Goal: Task Accomplishment & Management: Use online tool/utility

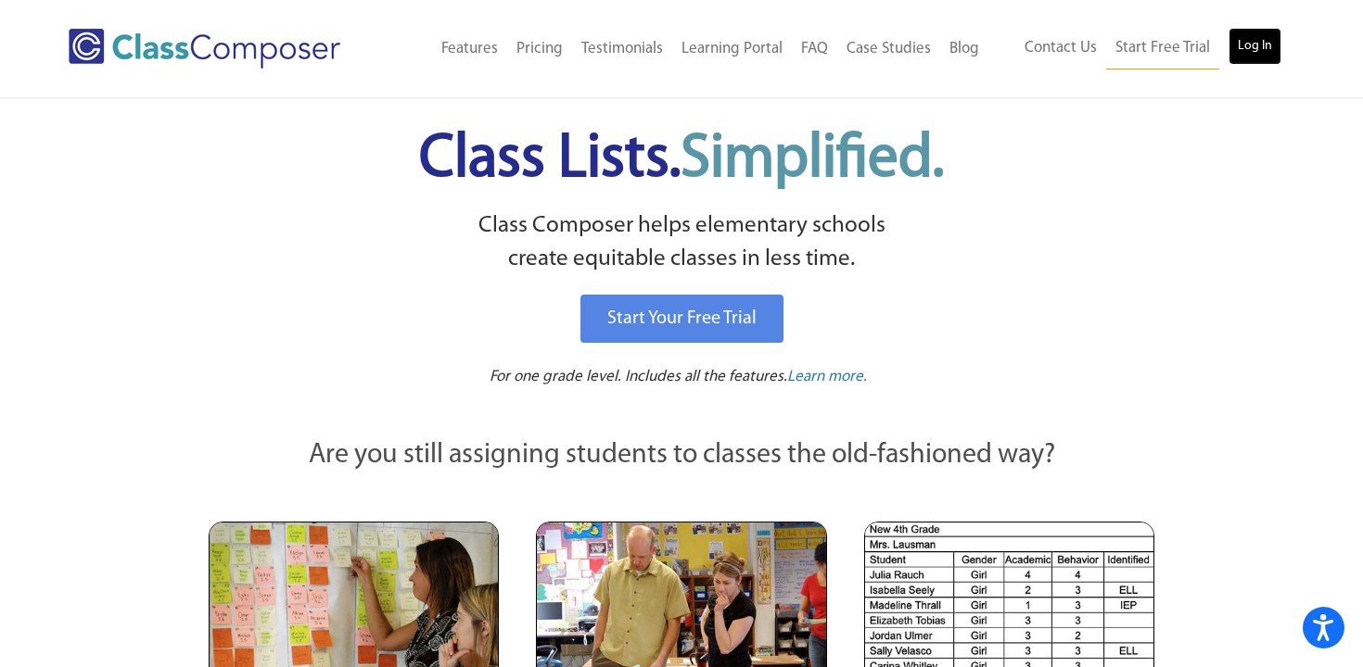
click at [1267, 41] on link "Log In" at bounding box center [1254, 46] width 53 height 37
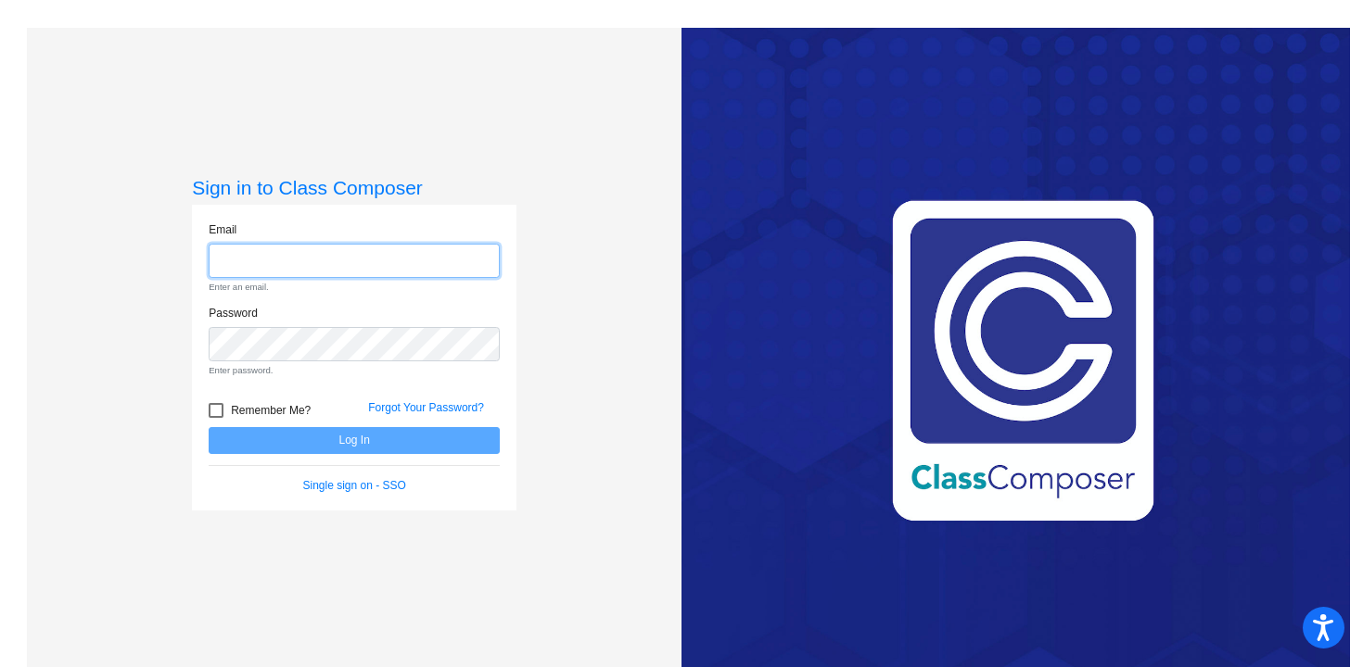
type input "[EMAIL_ADDRESS][DOMAIN_NAME]"
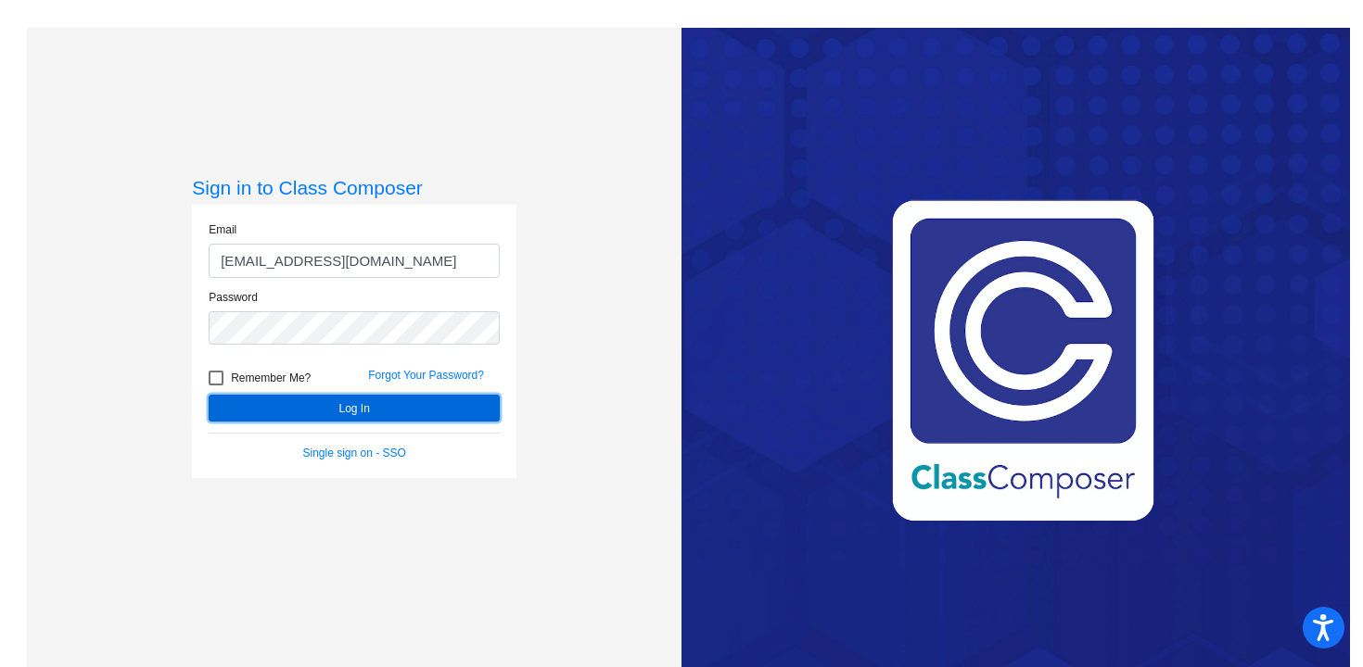
click at [342, 411] on button "Log In" at bounding box center [354, 408] width 291 height 27
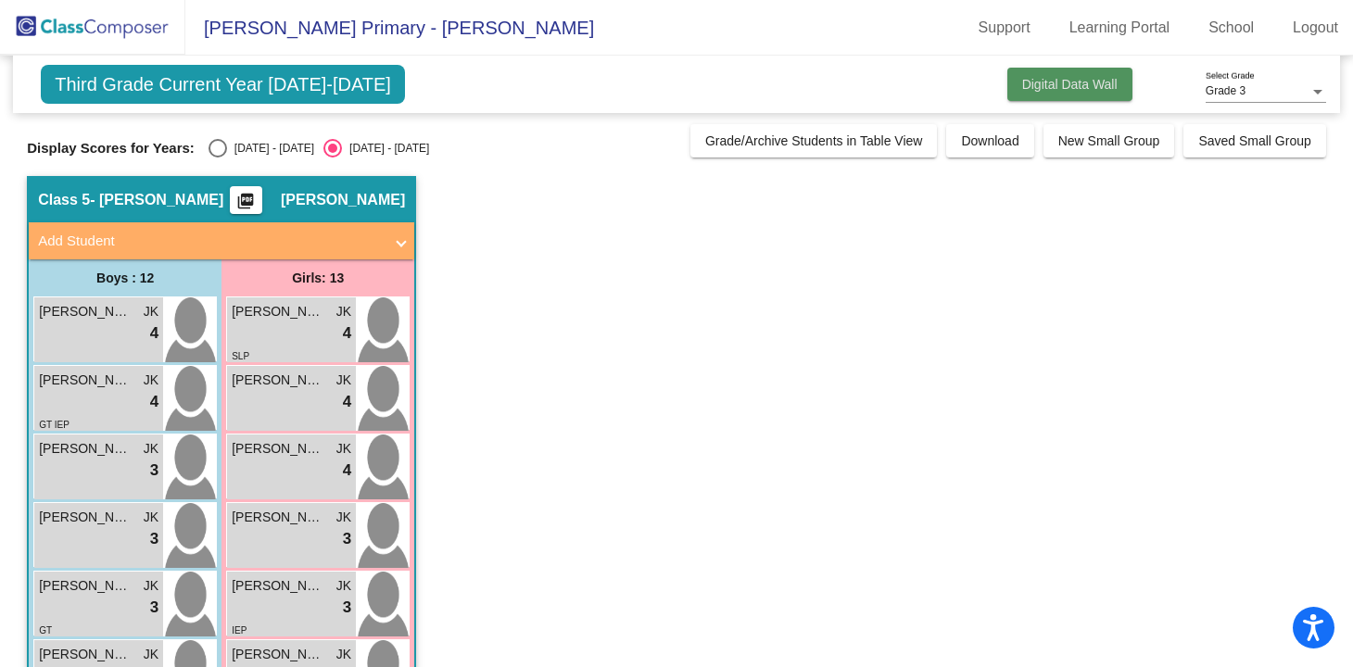
click at [1059, 92] on button "Digital Data Wall" at bounding box center [1070, 84] width 125 height 33
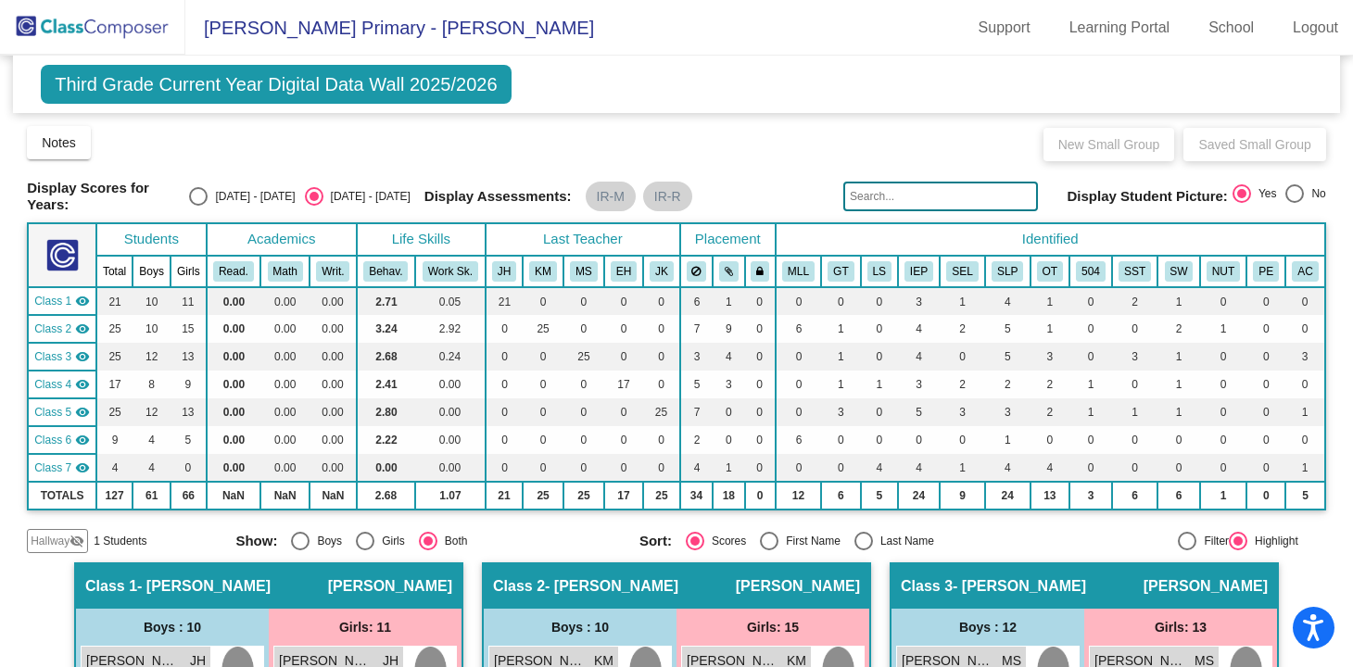
click at [208, 197] on div "Select an option" at bounding box center [198, 196] width 19 height 19
click at [198, 206] on input "2024 - 2025" at bounding box center [197, 206] width 1 height 1
radio input "true"
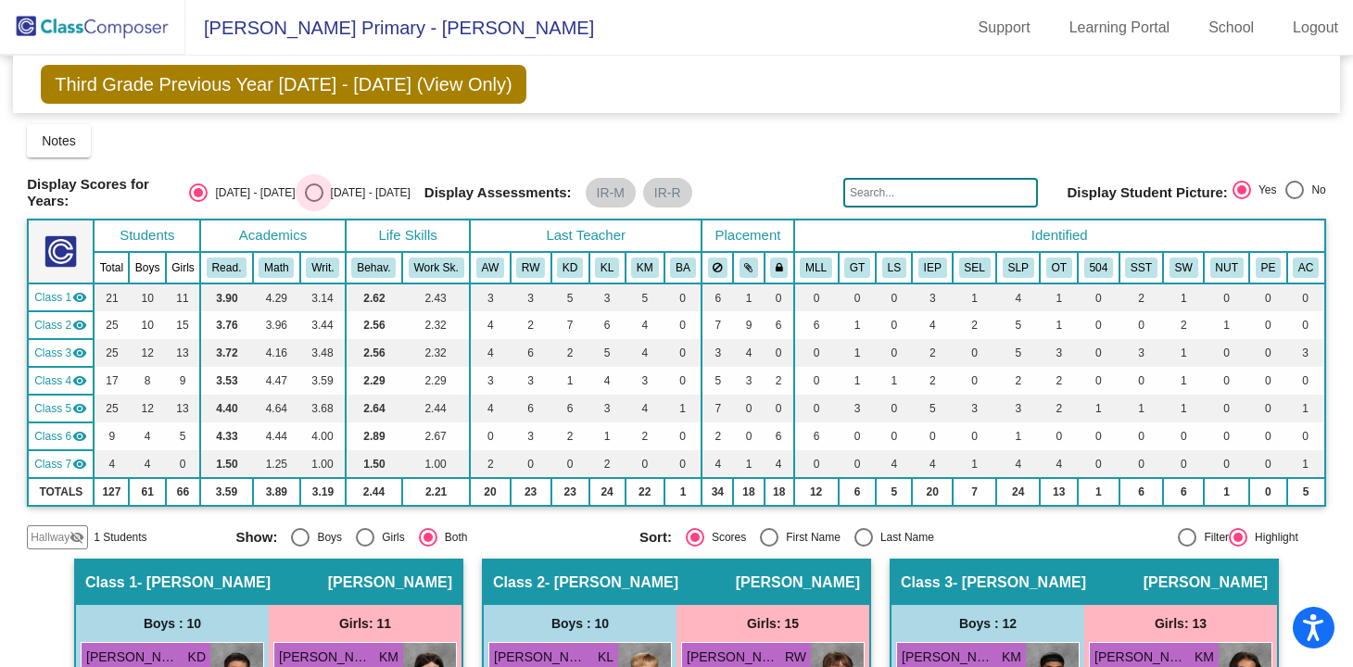
click at [315, 196] on div "Select an option" at bounding box center [314, 193] width 19 height 19
click at [314, 202] on input "2025 - 2026" at bounding box center [313, 202] width 1 height 1
radio input "true"
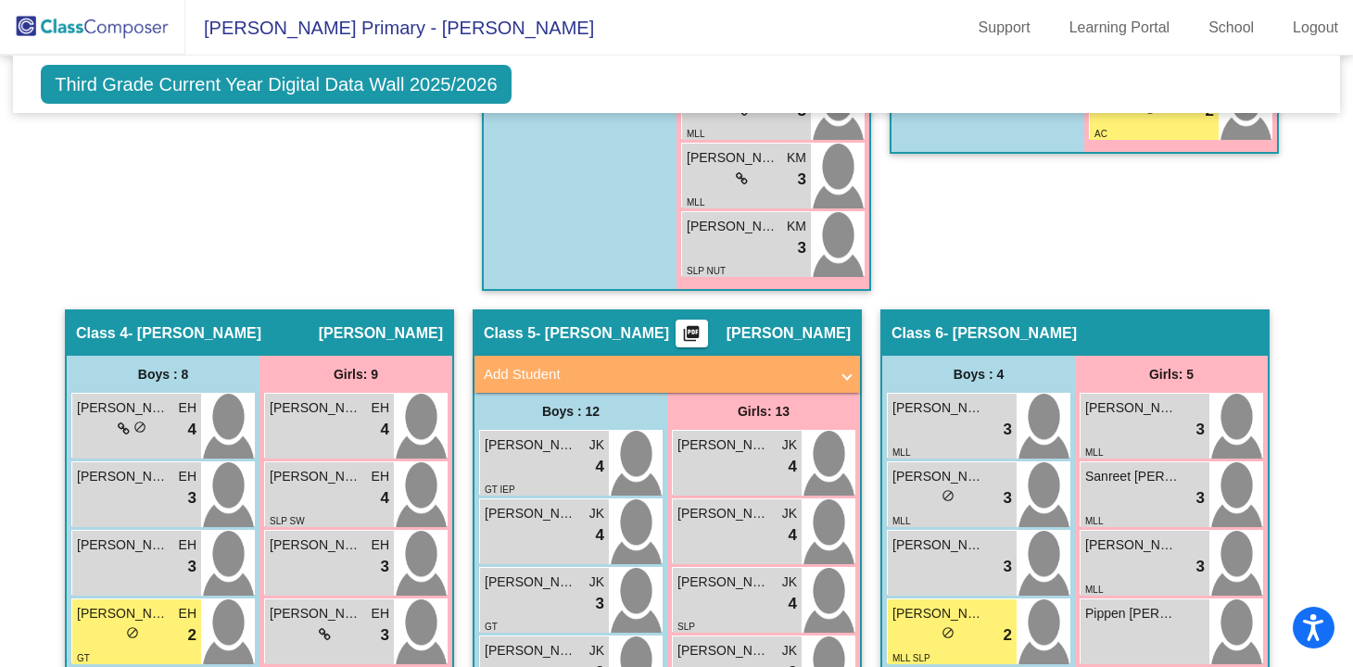
scroll to position [1394, 0]
